Goal: Download file/media

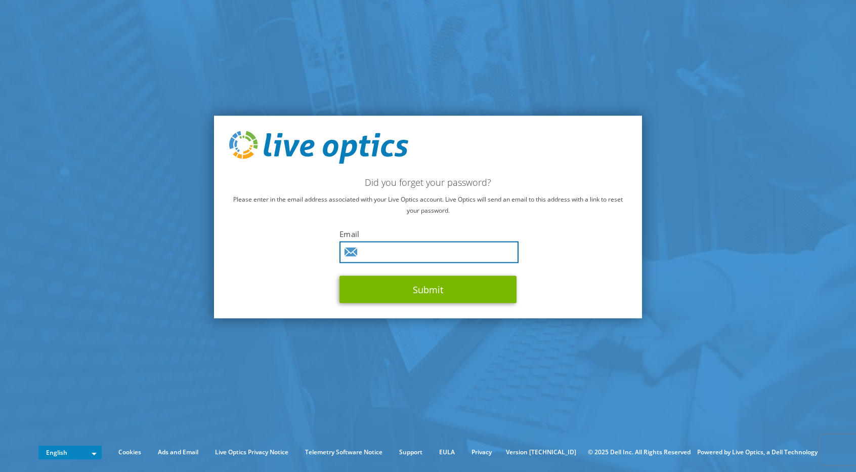
click at [374, 254] on input "text" at bounding box center [429, 252] width 179 height 22
type input "wmsantos@acdimpc.com.ph"
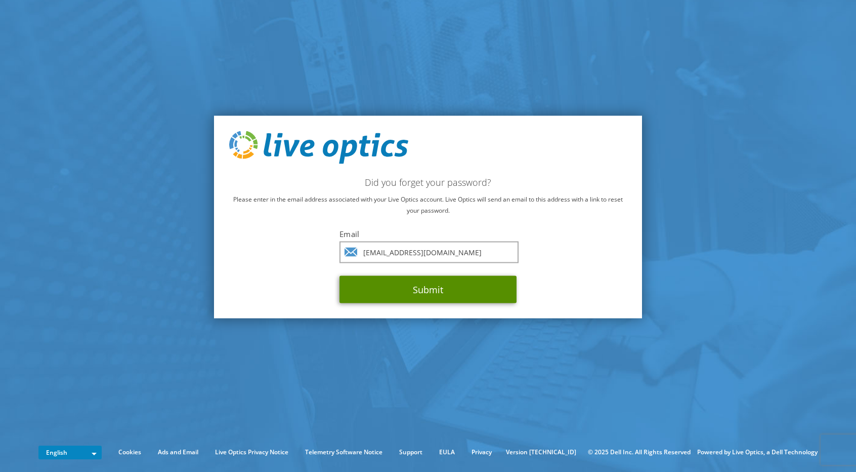
click at [405, 287] on button "Submit" at bounding box center [428, 289] width 177 height 27
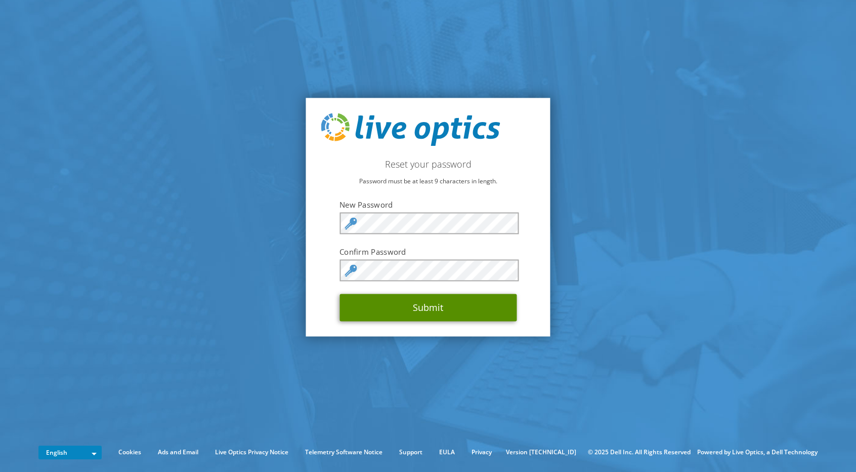
click at [374, 312] on button "Submit" at bounding box center [428, 306] width 177 height 27
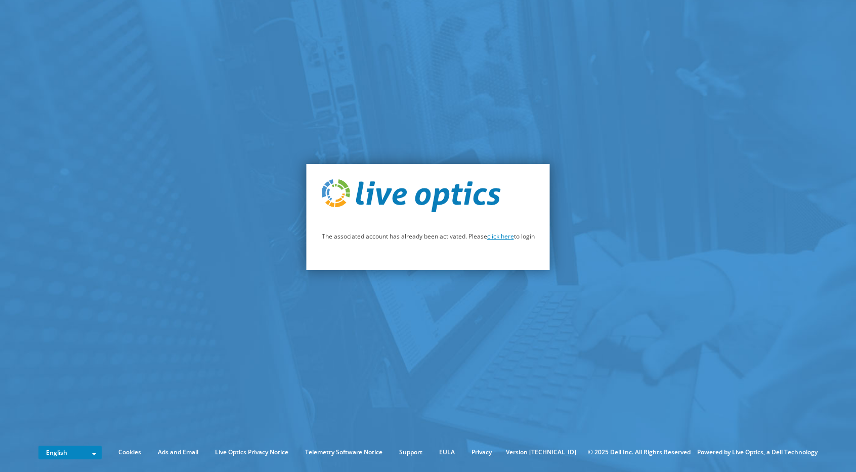
click at [501, 238] on link "click here" at bounding box center [500, 236] width 27 height 9
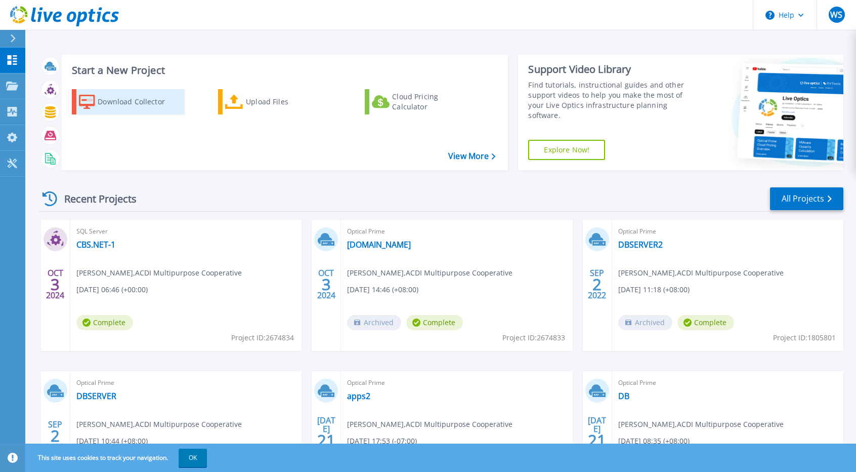
click at [118, 107] on div "Download Collector" at bounding box center [138, 102] width 81 height 20
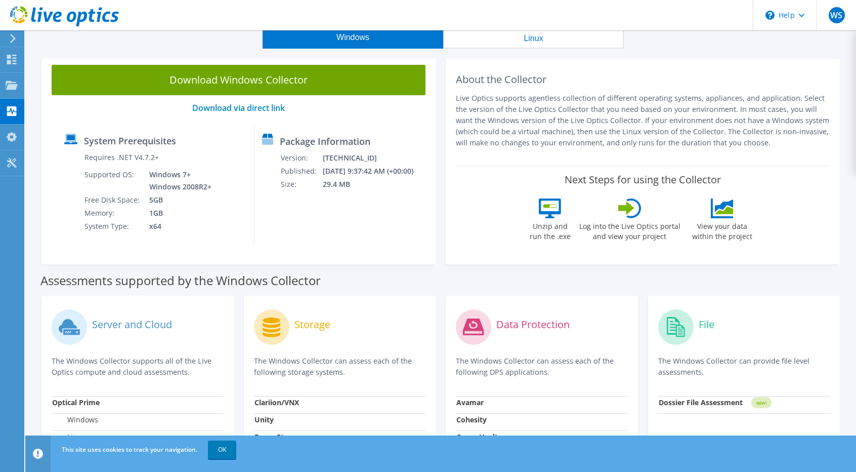
scroll to position [12, 0]
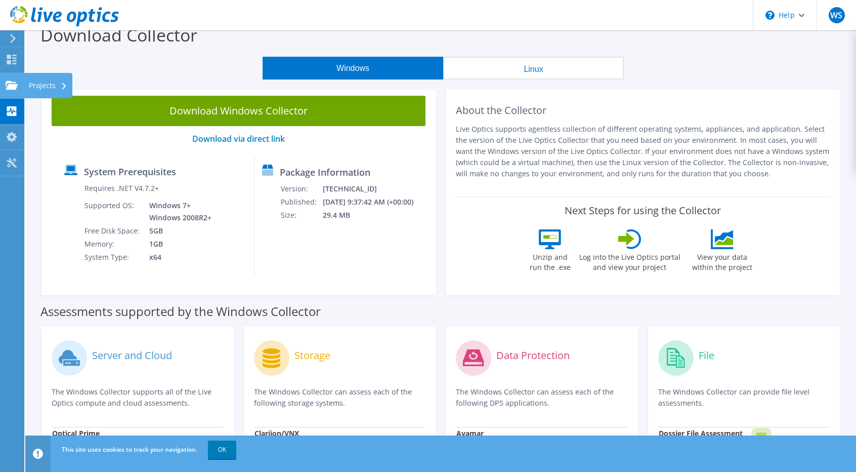
click at [13, 86] on use at bounding box center [12, 84] width 12 height 9
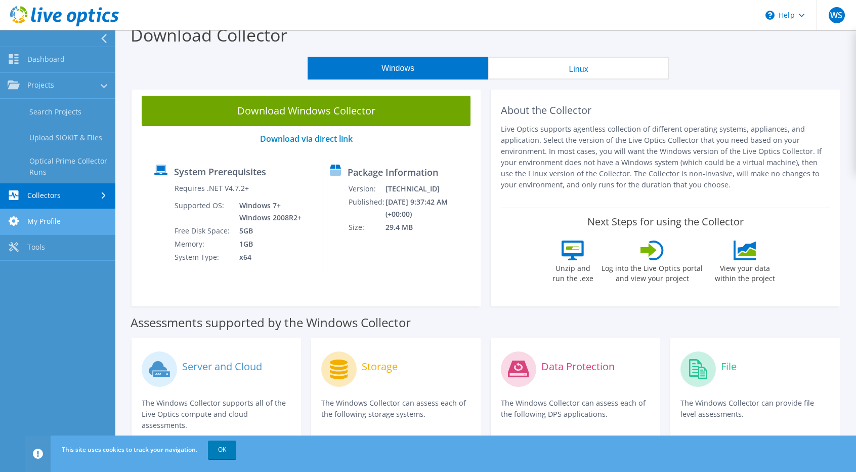
click at [51, 222] on link "My Profile" at bounding box center [57, 222] width 115 height 26
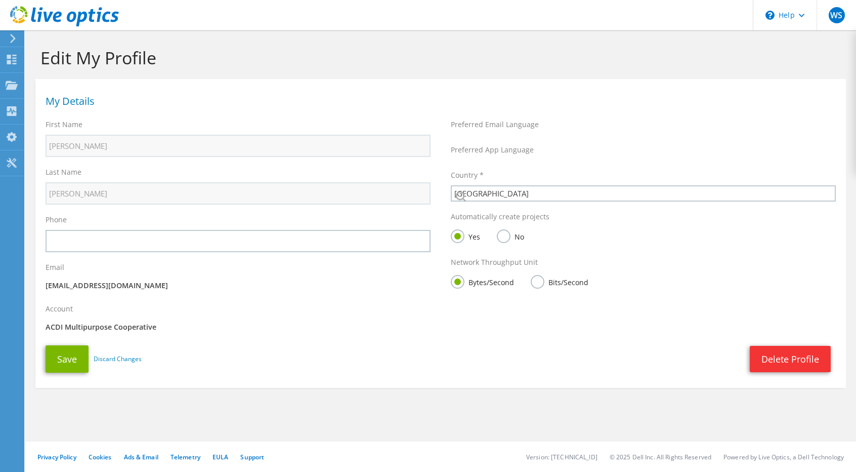
select select "171"
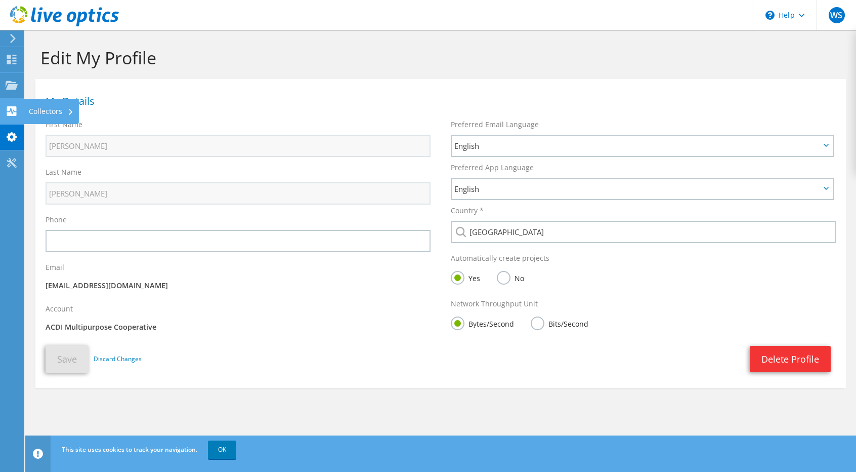
click at [14, 114] on use at bounding box center [12, 111] width 10 height 10
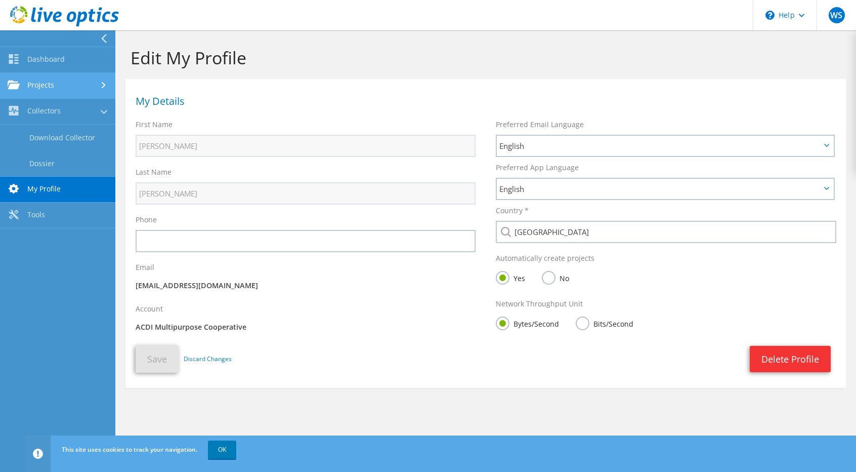
click at [31, 86] on link "Projects" at bounding box center [57, 86] width 115 height 26
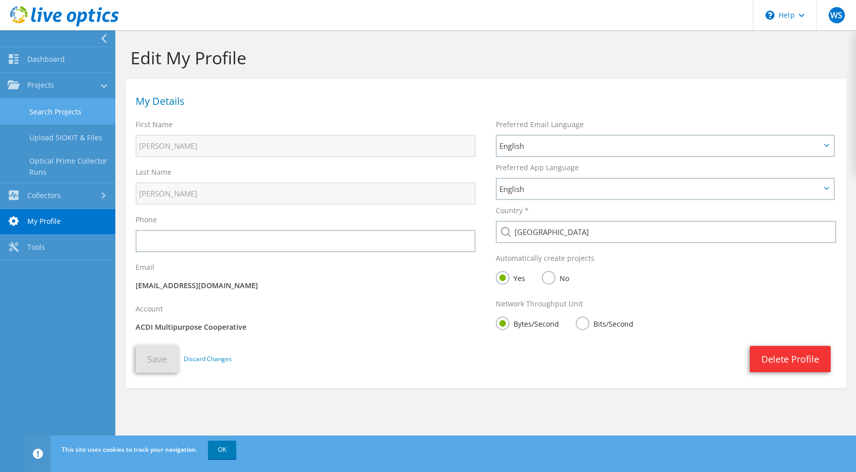
click at [56, 109] on link "Search Projects" at bounding box center [57, 112] width 115 height 26
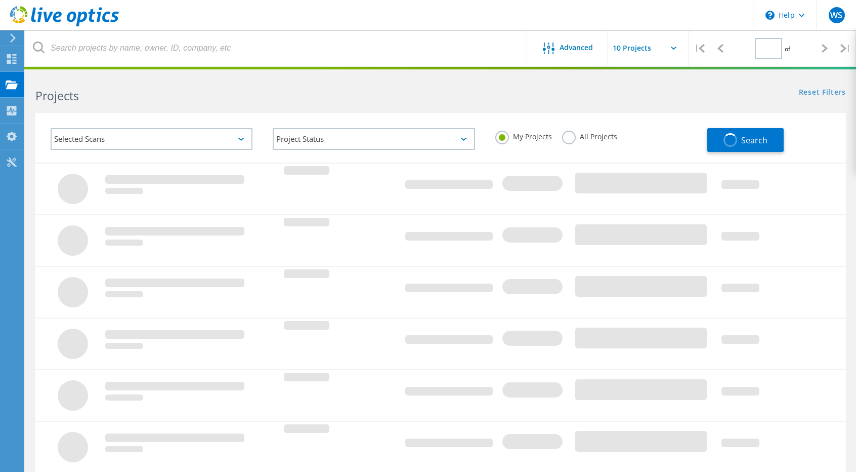
type input "1"
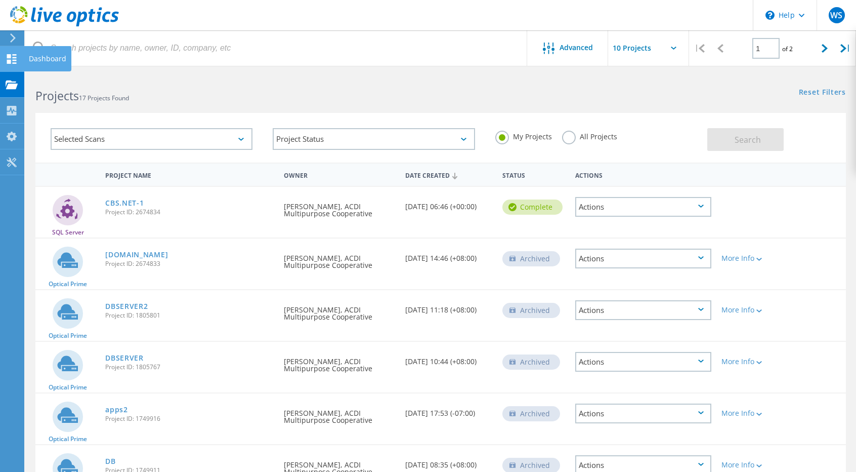
click at [12, 64] on div at bounding box center [12, 60] width 12 height 11
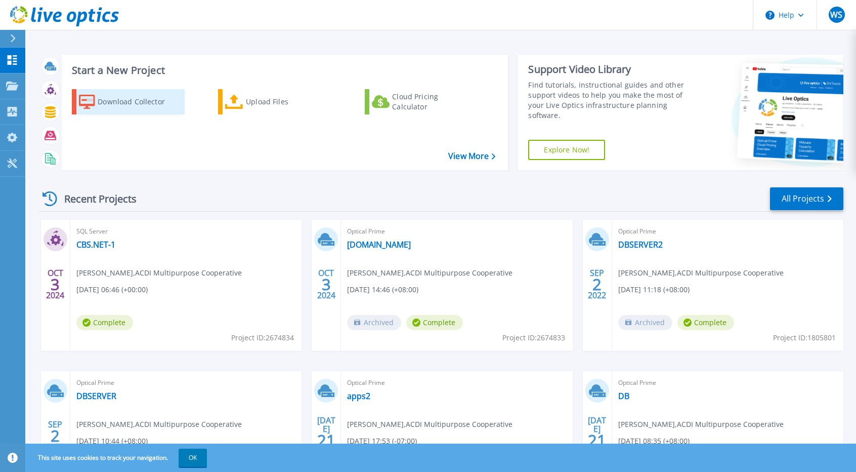
click at [115, 104] on div "Download Collector" at bounding box center [138, 102] width 81 height 20
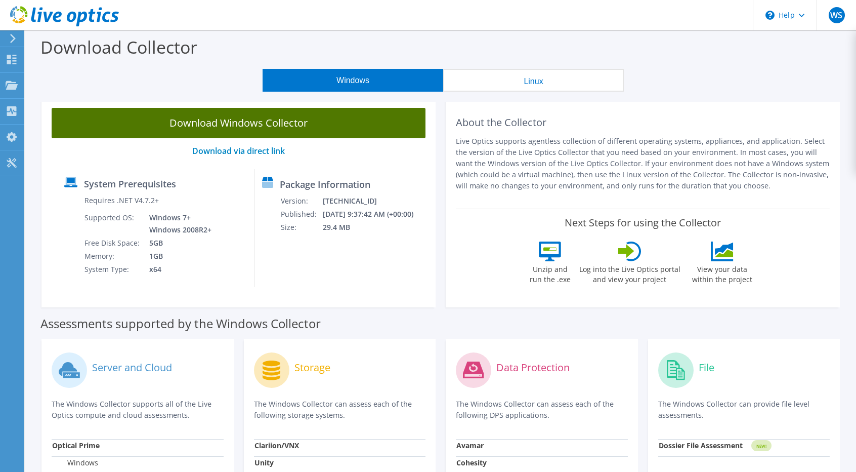
click at [144, 122] on link "Download Windows Collector" at bounding box center [239, 123] width 374 height 30
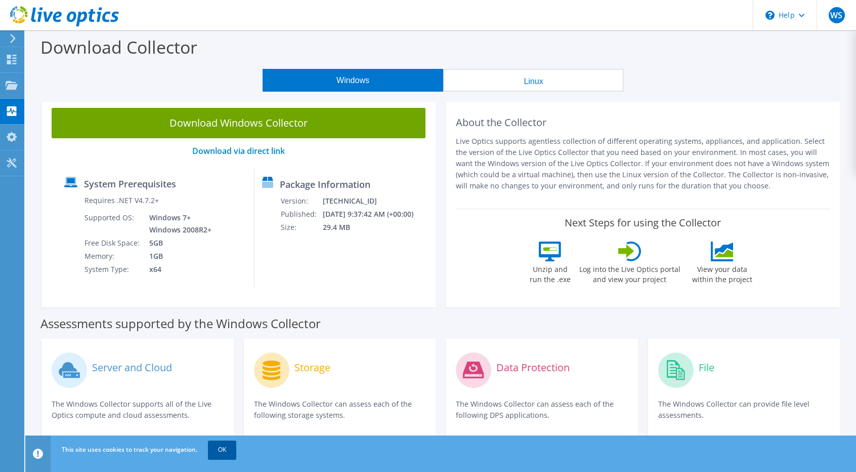
click at [222, 447] on link "OK" at bounding box center [222, 449] width 28 height 18
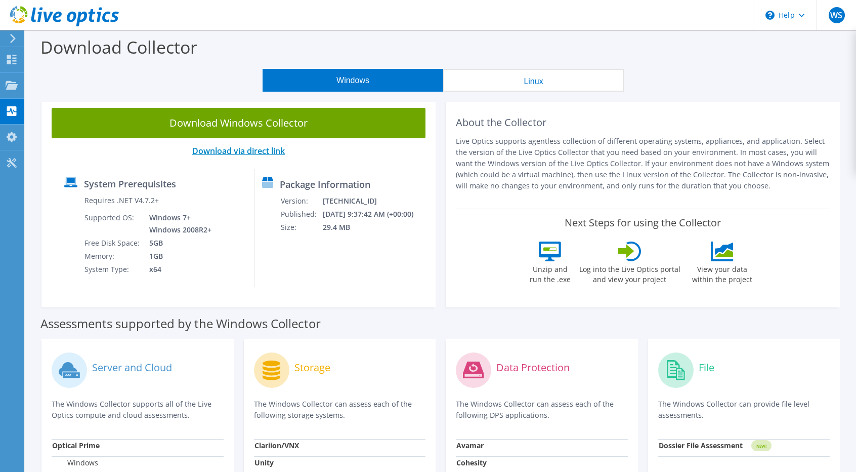
click at [232, 151] on link "Download via direct link" at bounding box center [238, 150] width 93 height 11
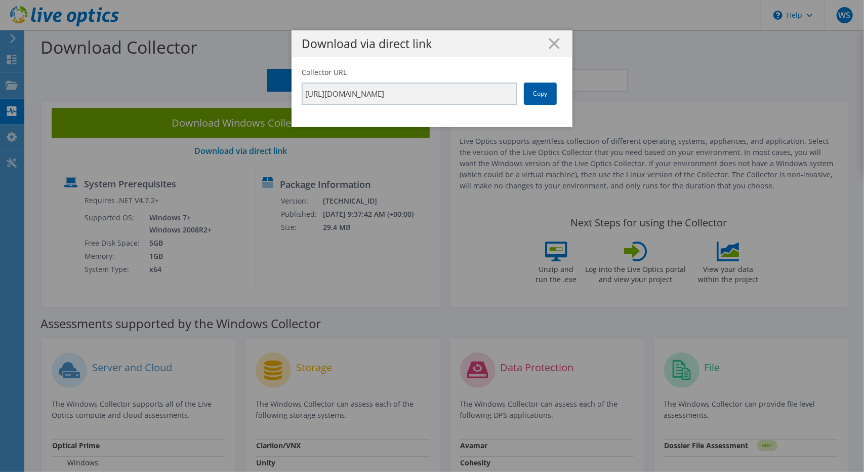
click at [529, 97] on link "Copy" at bounding box center [540, 93] width 33 height 22
click at [528, 97] on link "Copy" at bounding box center [540, 93] width 33 height 22
click at [367, 160] on div "Download via direct link Collector URL [URL][DOMAIN_NAME] Copy" at bounding box center [432, 235] width 864 height 411
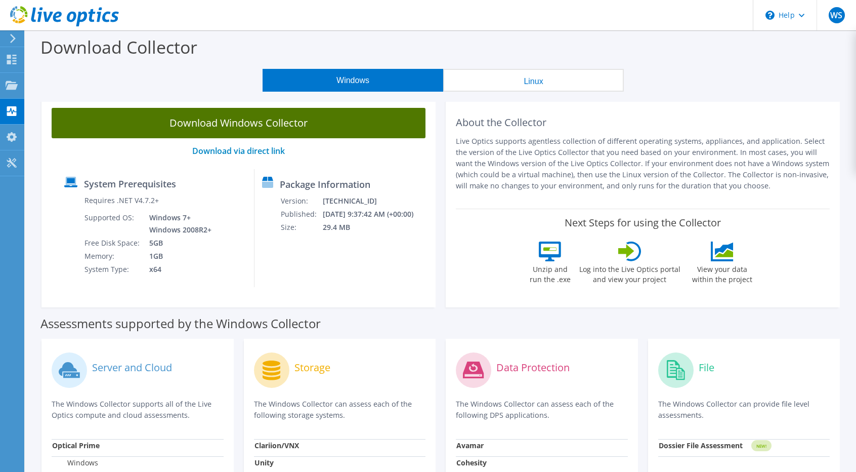
click at [282, 124] on link "Download Windows Collector" at bounding box center [239, 123] width 374 height 30
